Goal: Submit feedback/report problem

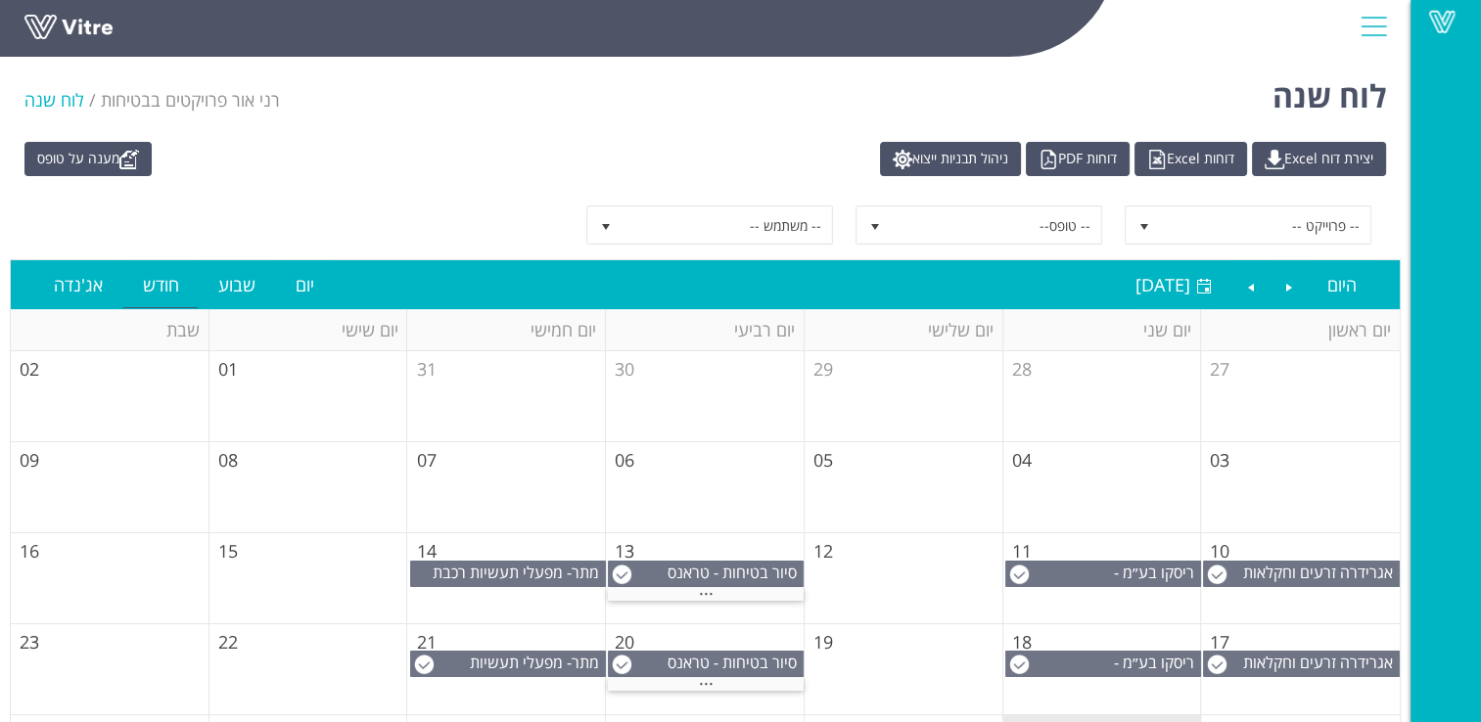
scroll to position [180, 0]
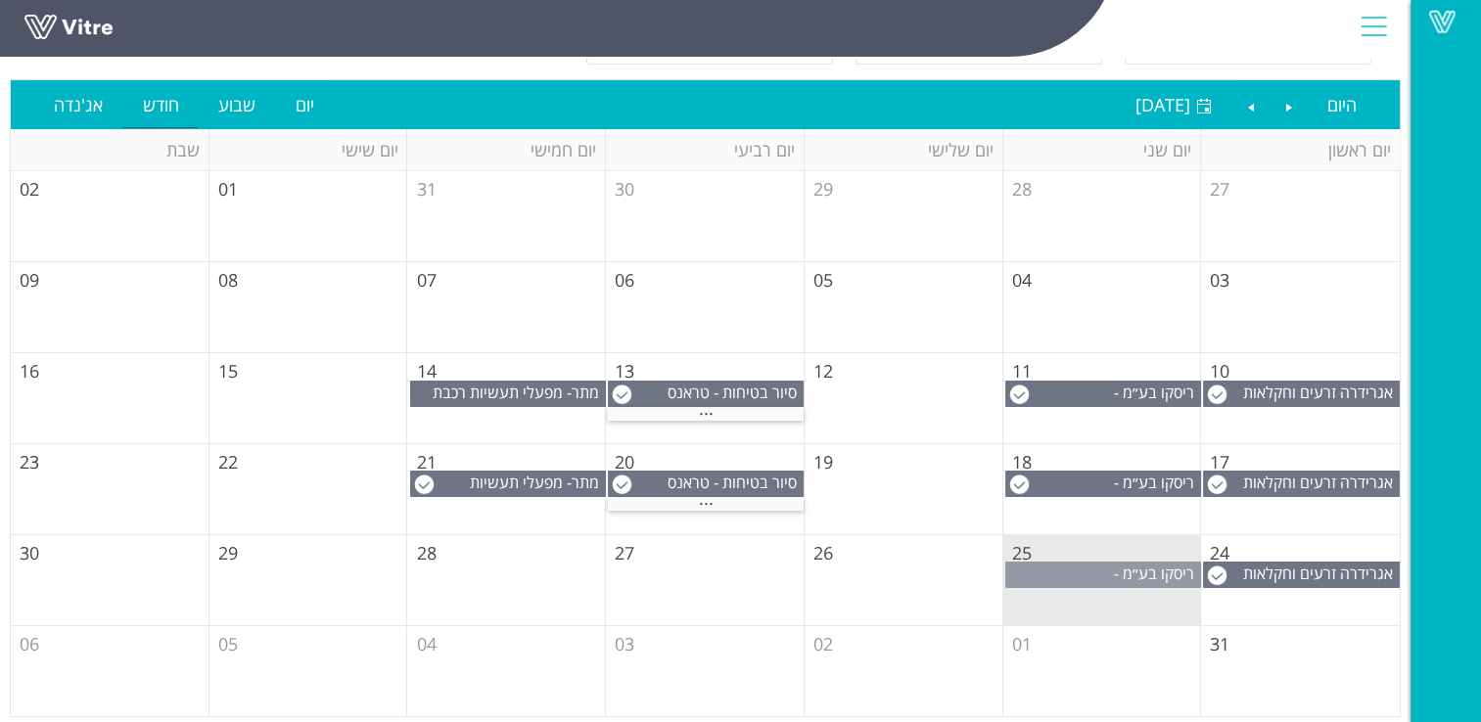
click at [1084, 566] on span "ריסקו בע״מ - [GEOGRAPHIC_DATA]" at bounding box center [1122, 584] width 156 height 43
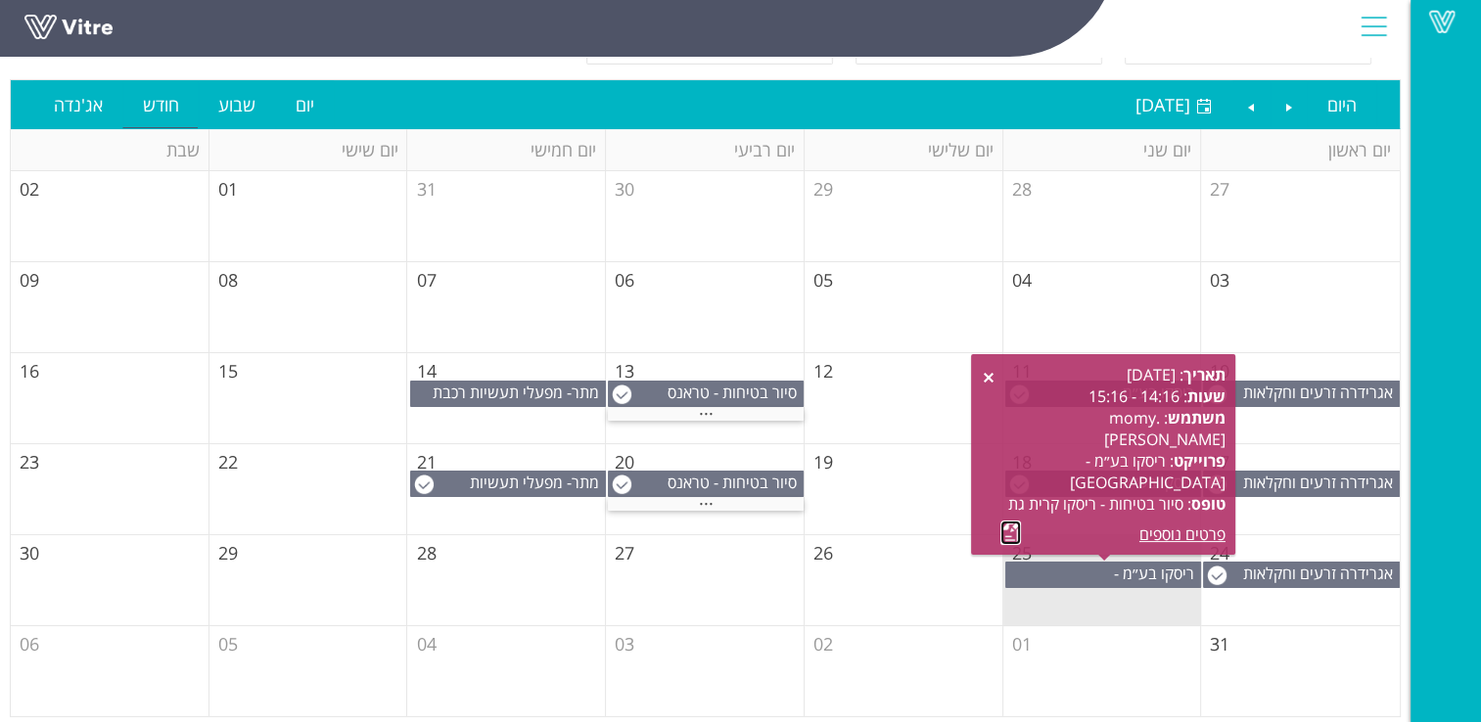
click at [1007, 531] on link at bounding box center [1010, 533] width 21 height 24
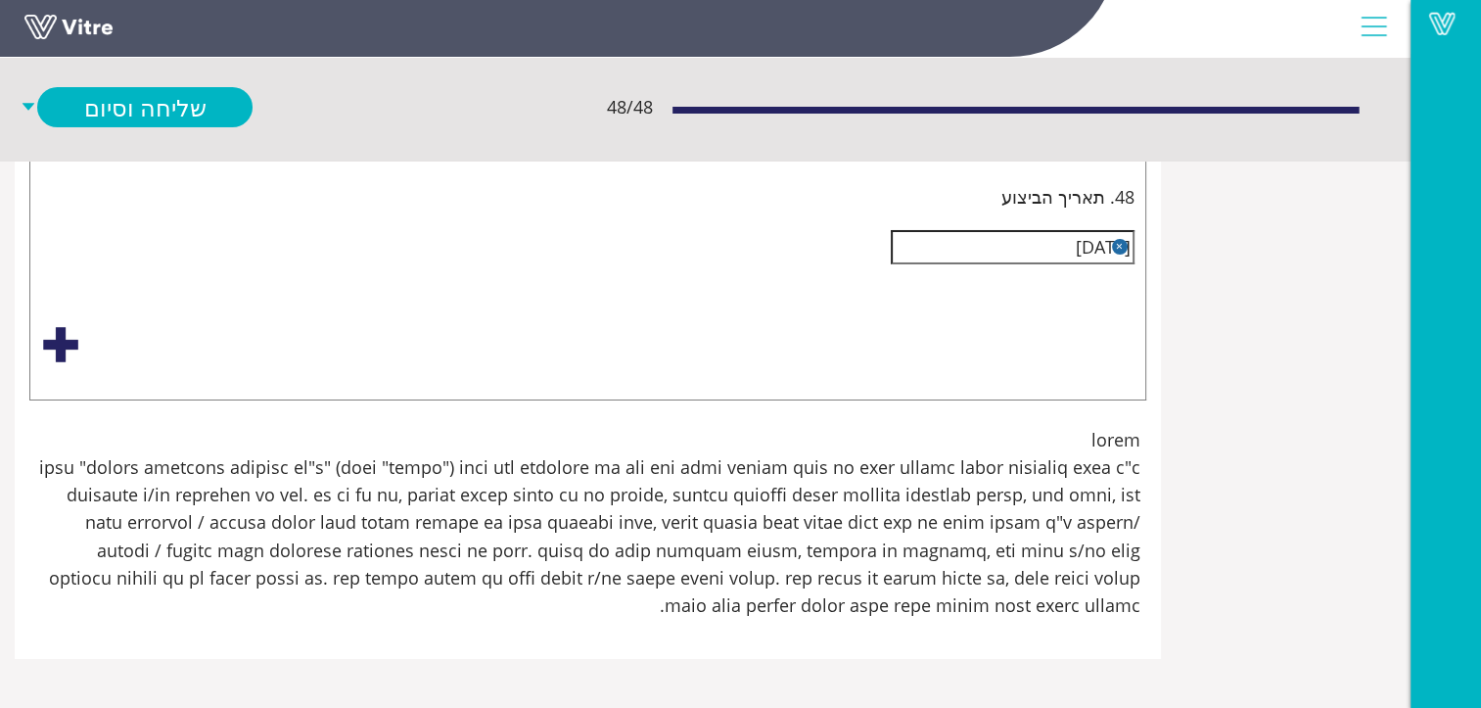
scroll to position [7340, -157]
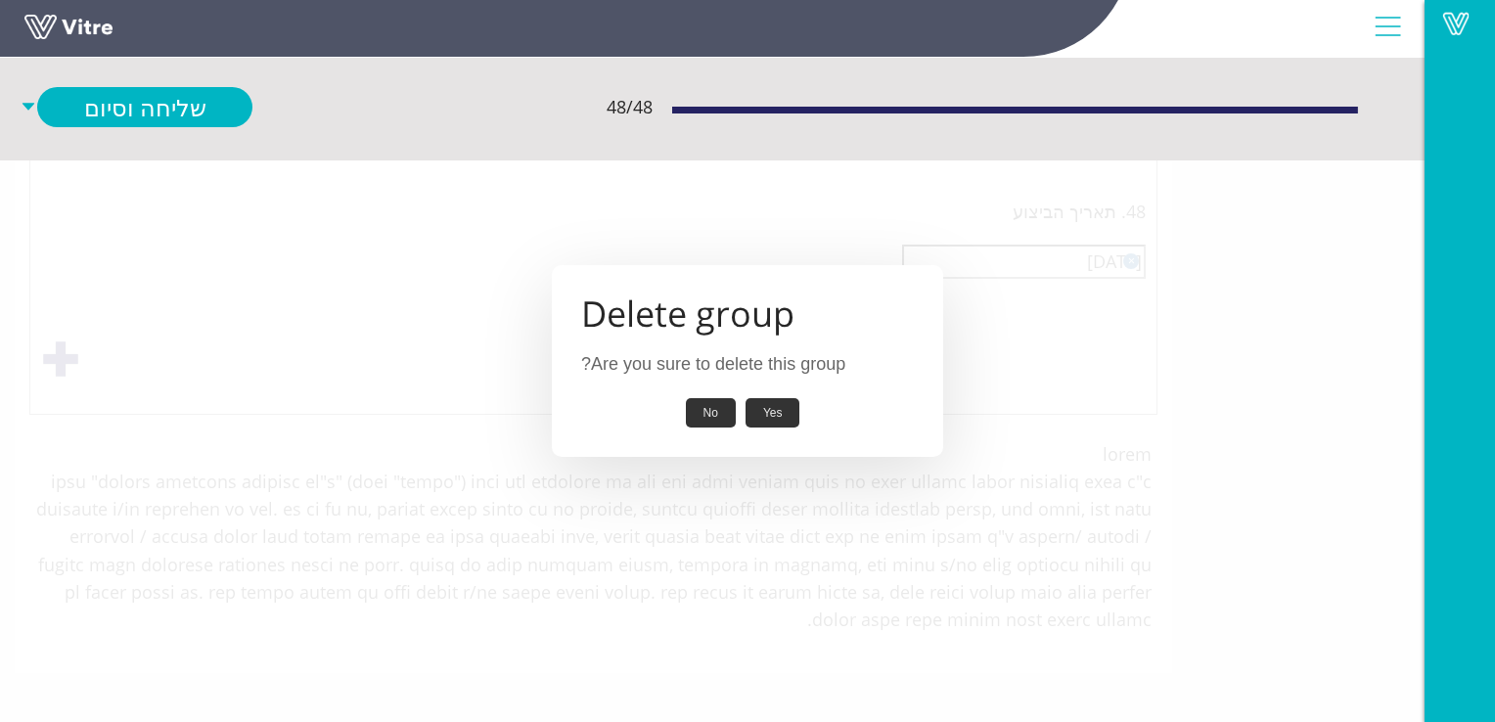
click at [779, 415] on button "Yes" at bounding box center [773, 413] width 55 height 30
type input "ארגון כבלי חשמל והארכה.הרמת מתקן איחסון לגובה."
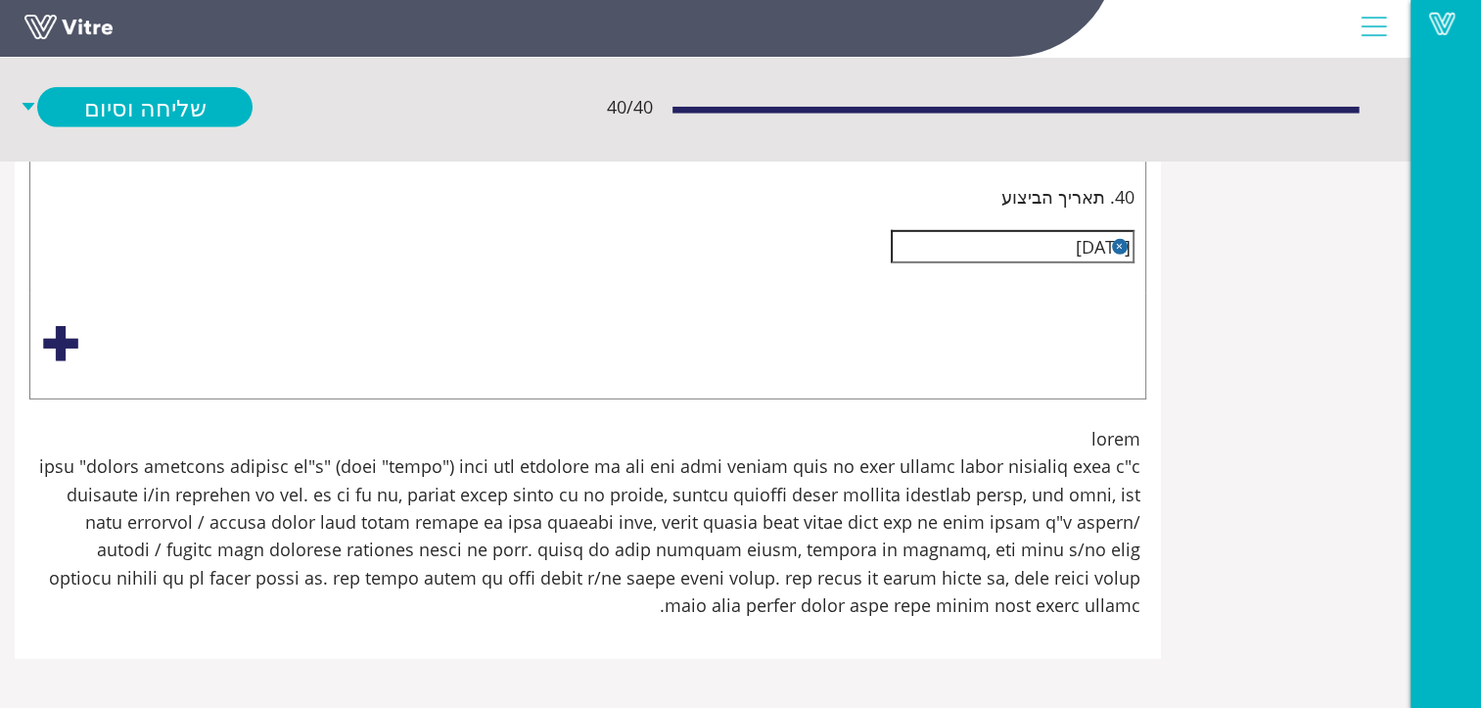
scroll to position [18139, -157]
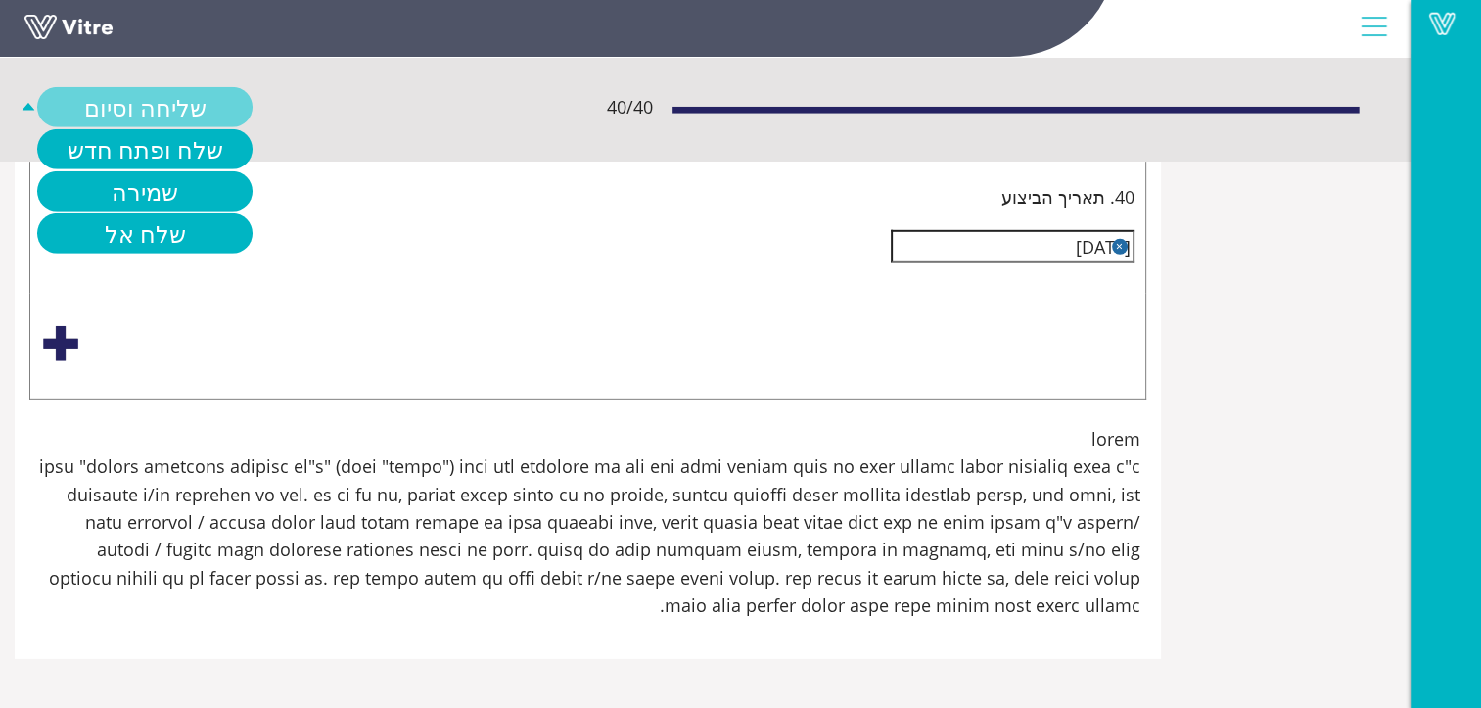
click at [253, 100] on link "שליחה וסיום" at bounding box center [144, 107] width 215 height 40
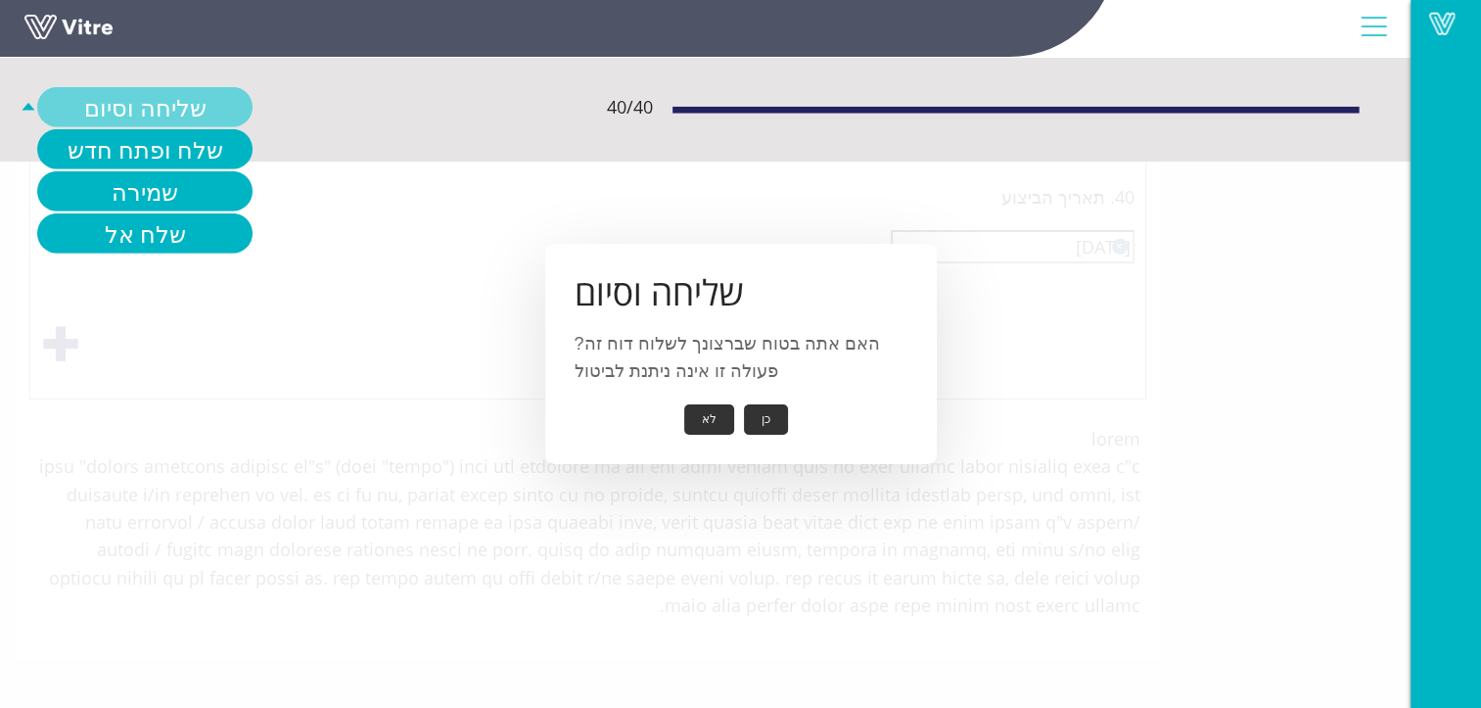
scroll to position [18124, -157]
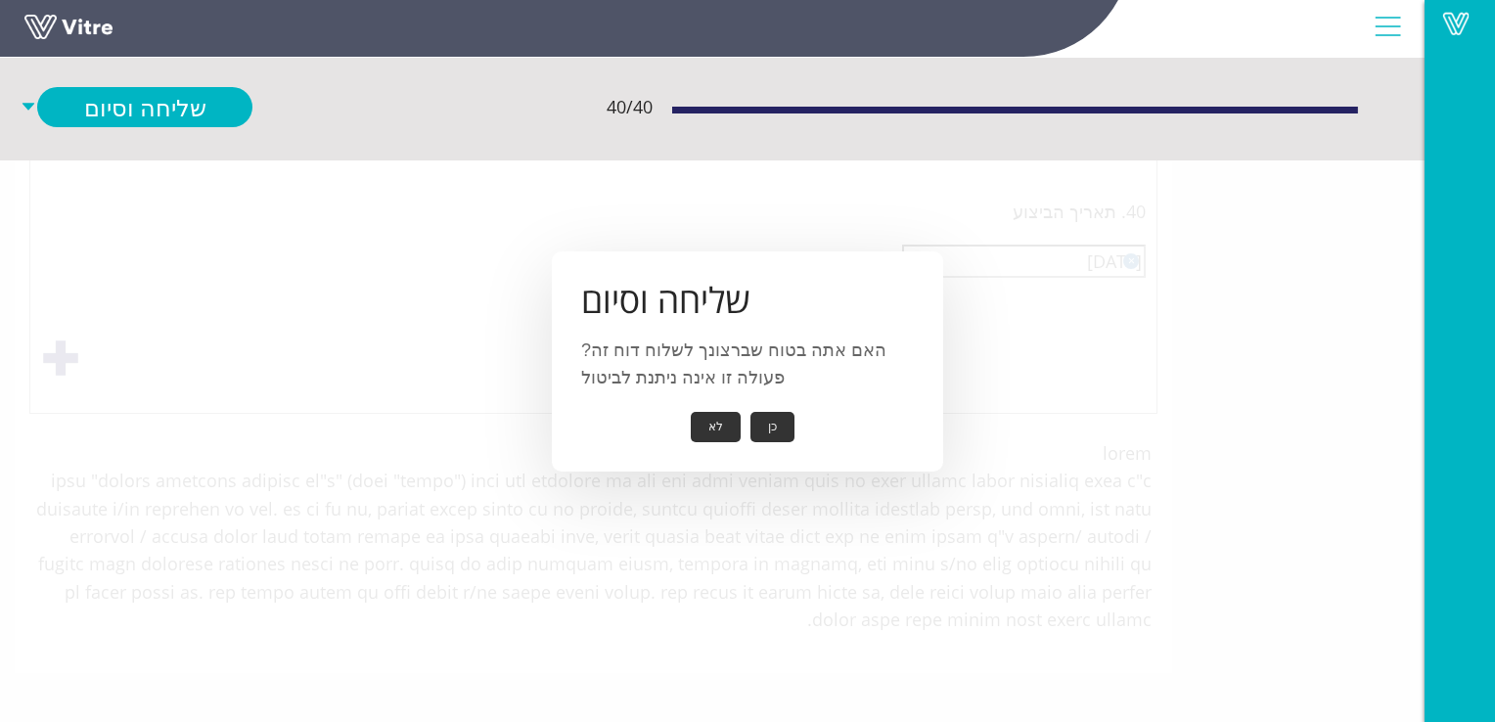
click at [775, 429] on button "כן" at bounding box center [773, 427] width 44 height 30
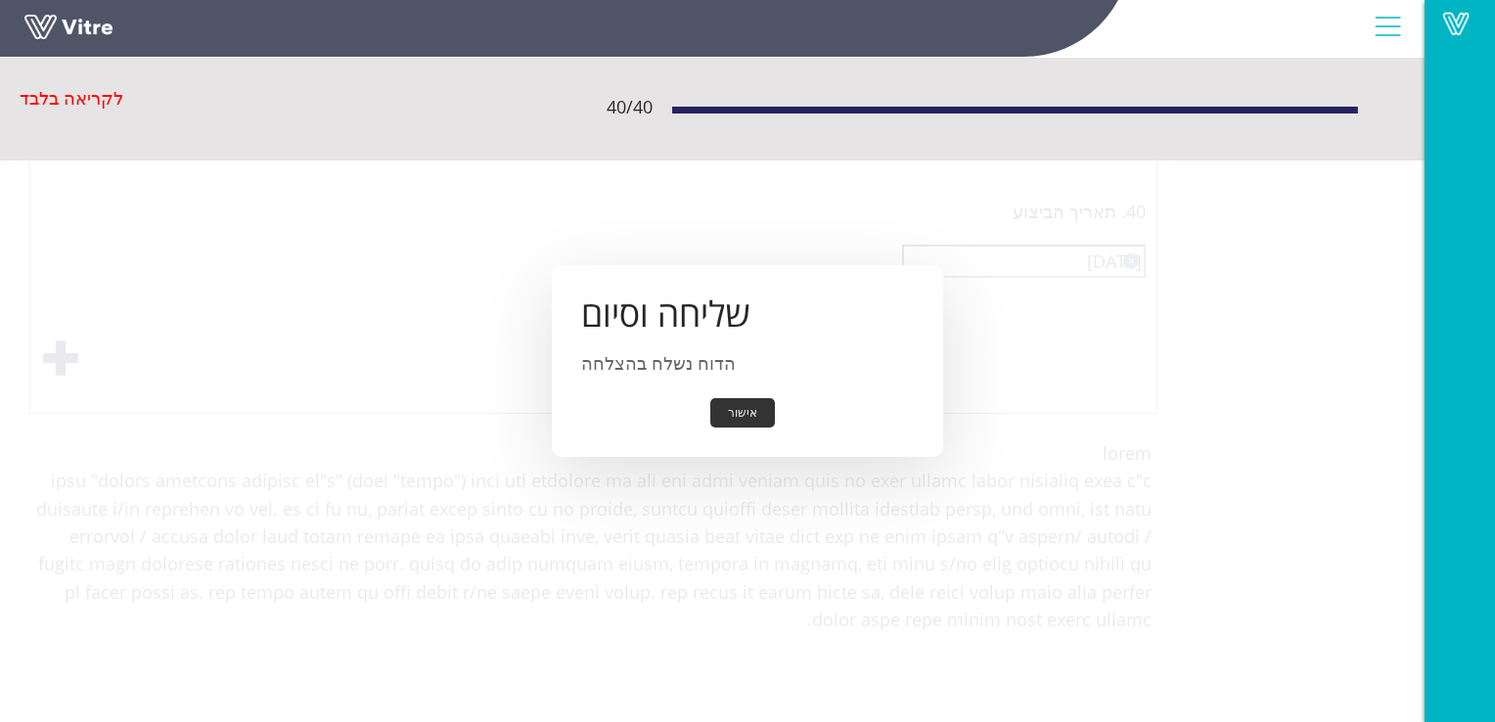
click at [743, 410] on button "אישור" at bounding box center [743, 413] width 65 height 30
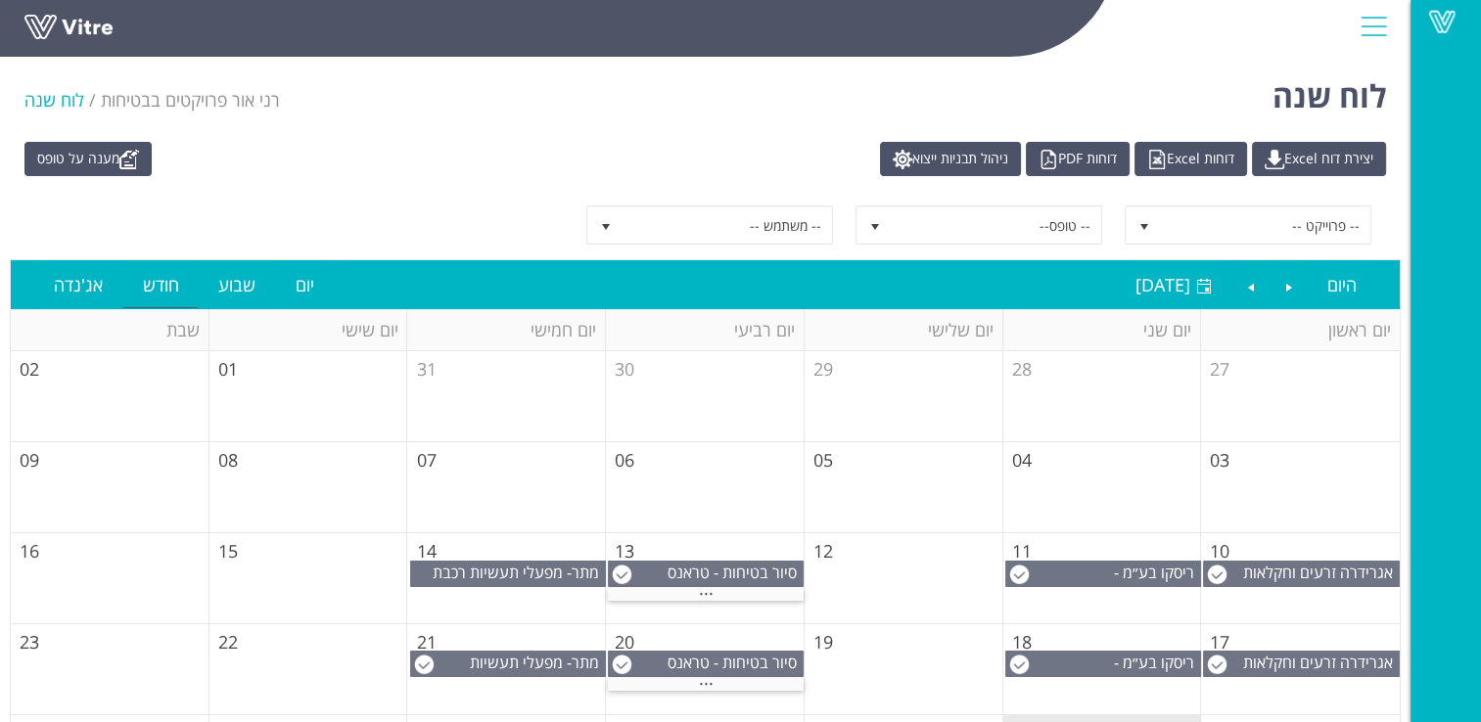
scroll to position [98, 0]
